Goal: Information Seeking & Learning: Learn about a topic

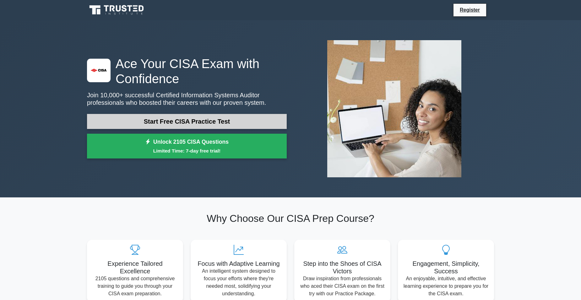
click at [202, 119] on link "Start Free CISA Practice Test" at bounding box center [187, 121] width 200 height 15
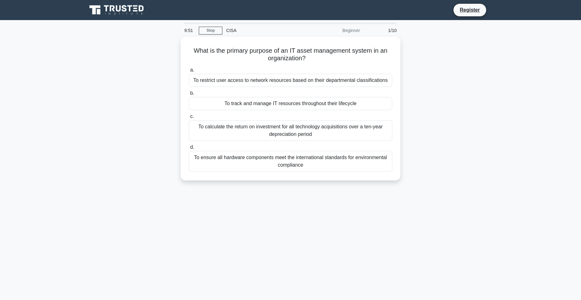
drag, startPoint x: 5, startPoint y: 1, endPoint x: 527, endPoint y: 192, distance: 555.3
click at [528, 192] on main "9:51 Stop CISA Beginner 1/10 What is the primary purpose of an IT asset managem…" at bounding box center [290, 179] width 581 height 319
